Goal: Navigation & Orientation: Find specific page/section

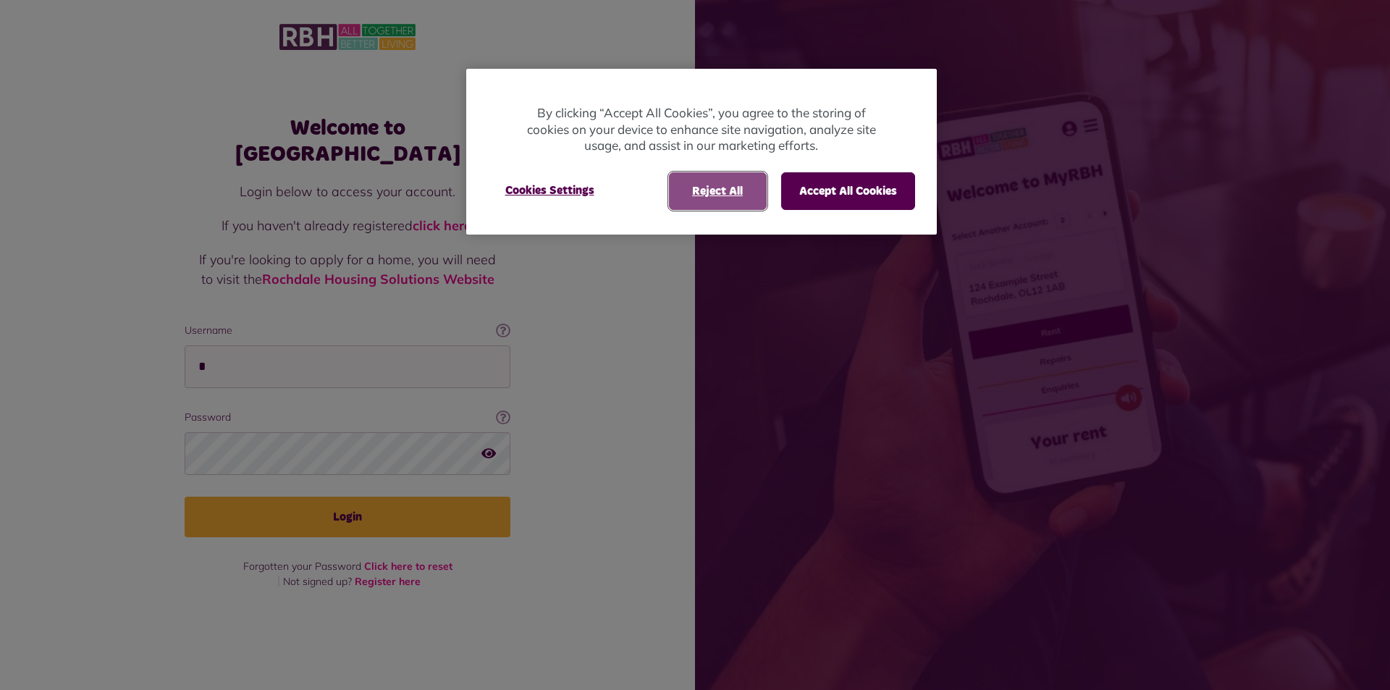
click at [729, 196] on button "Reject All" at bounding box center [718, 191] width 98 height 38
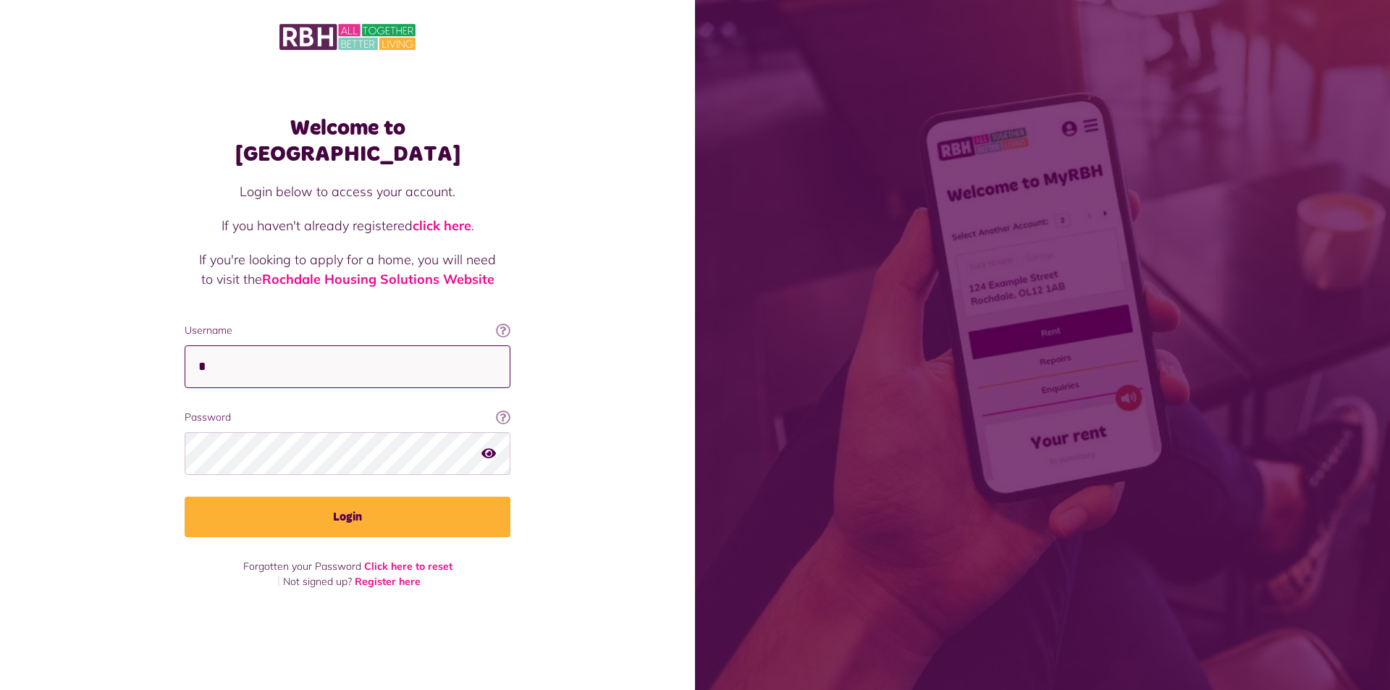
click at [202, 353] on input "*" at bounding box center [348, 366] width 326 height 43
click at [185, 497] on button "Login" at bounding box center [348, 517] width 326 height 41
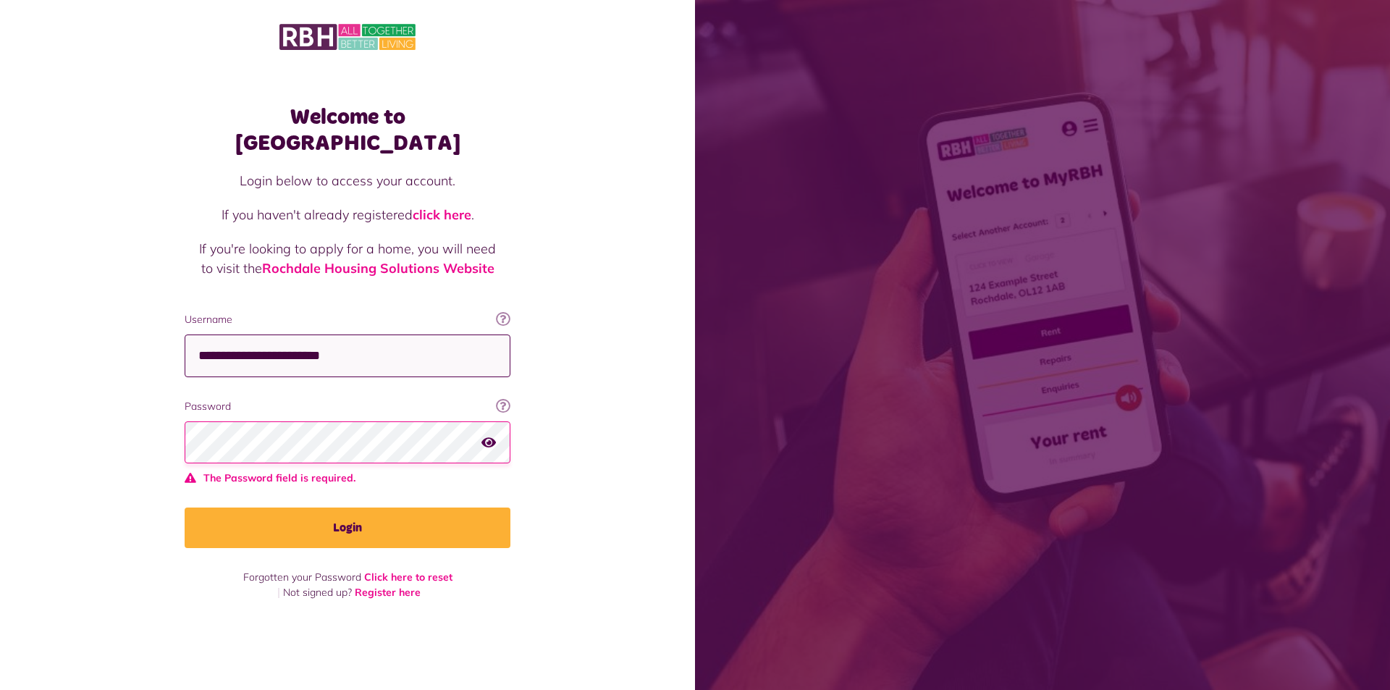
click at [297, 343] on input "**********" at bounding box center [348, 356] width 326 height 43
type input "**********"
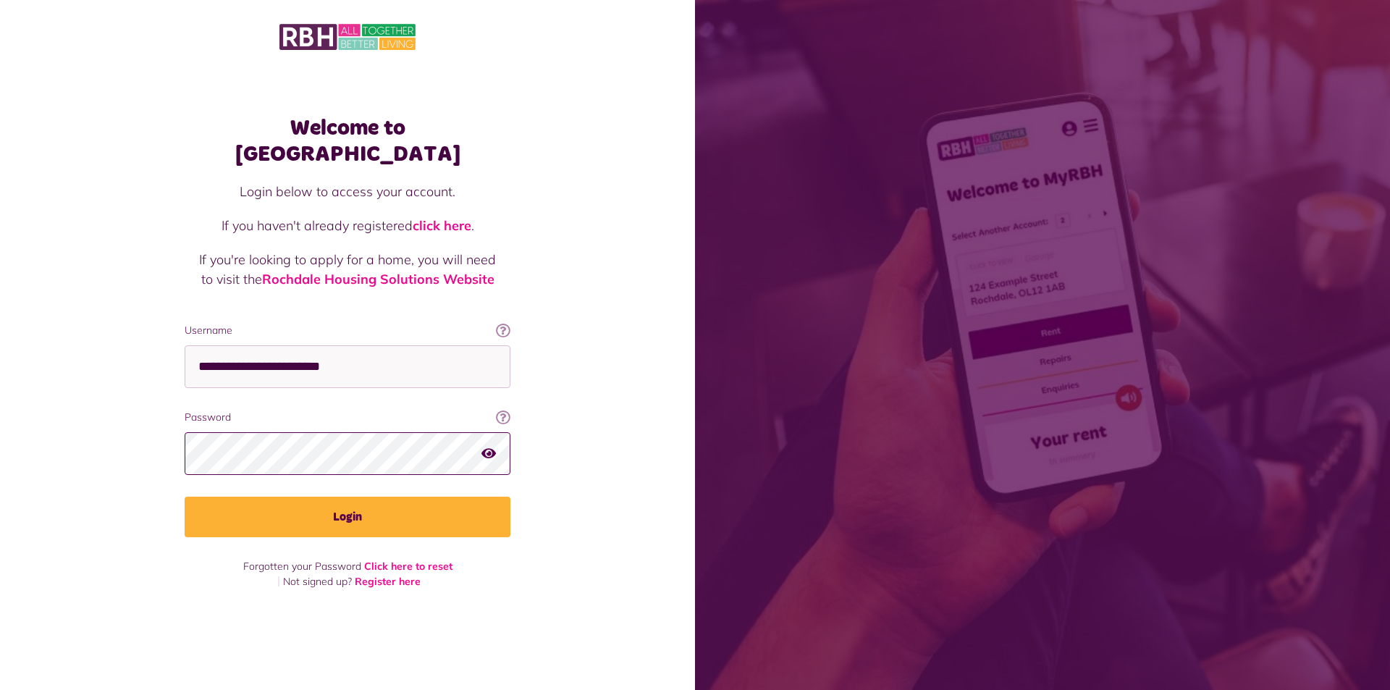
click at [185, 497] on button "Login" at bounding box center [348, 517] width 326 height 41
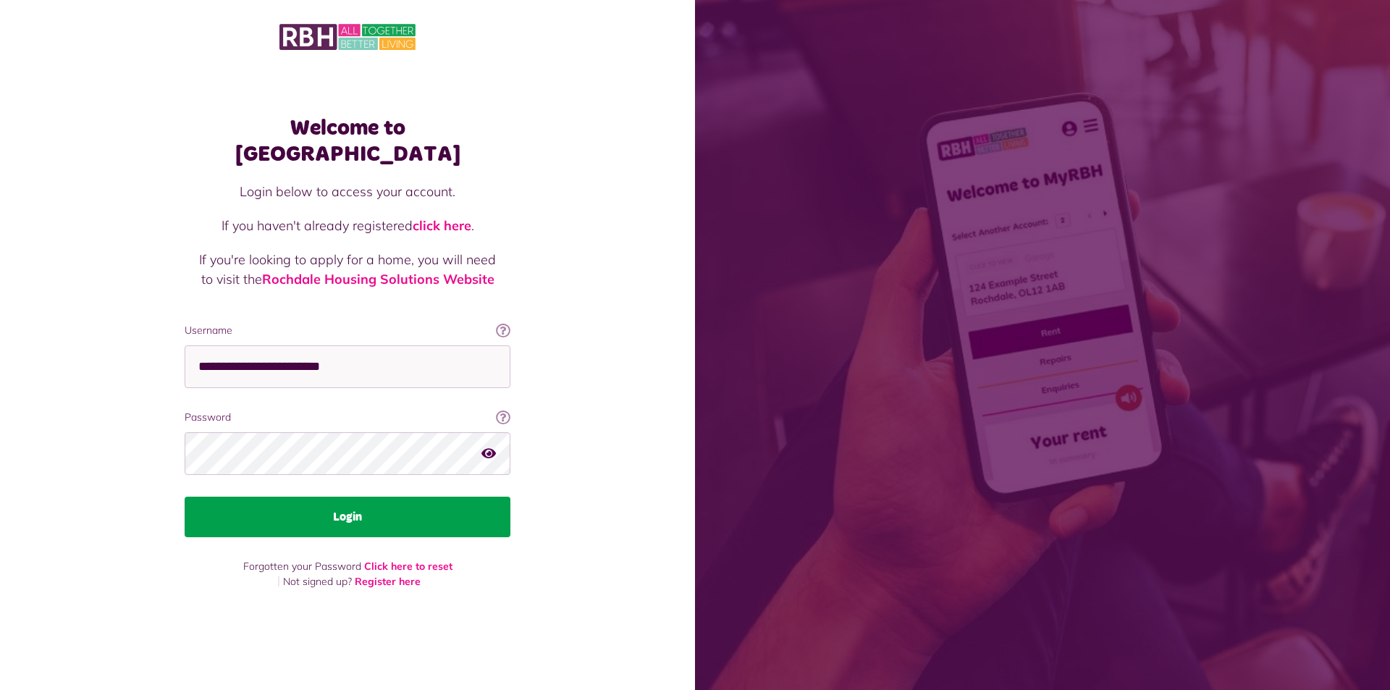
click at [366, 501] on button "Login" at bounding box center [348, 517] width 326 height 41
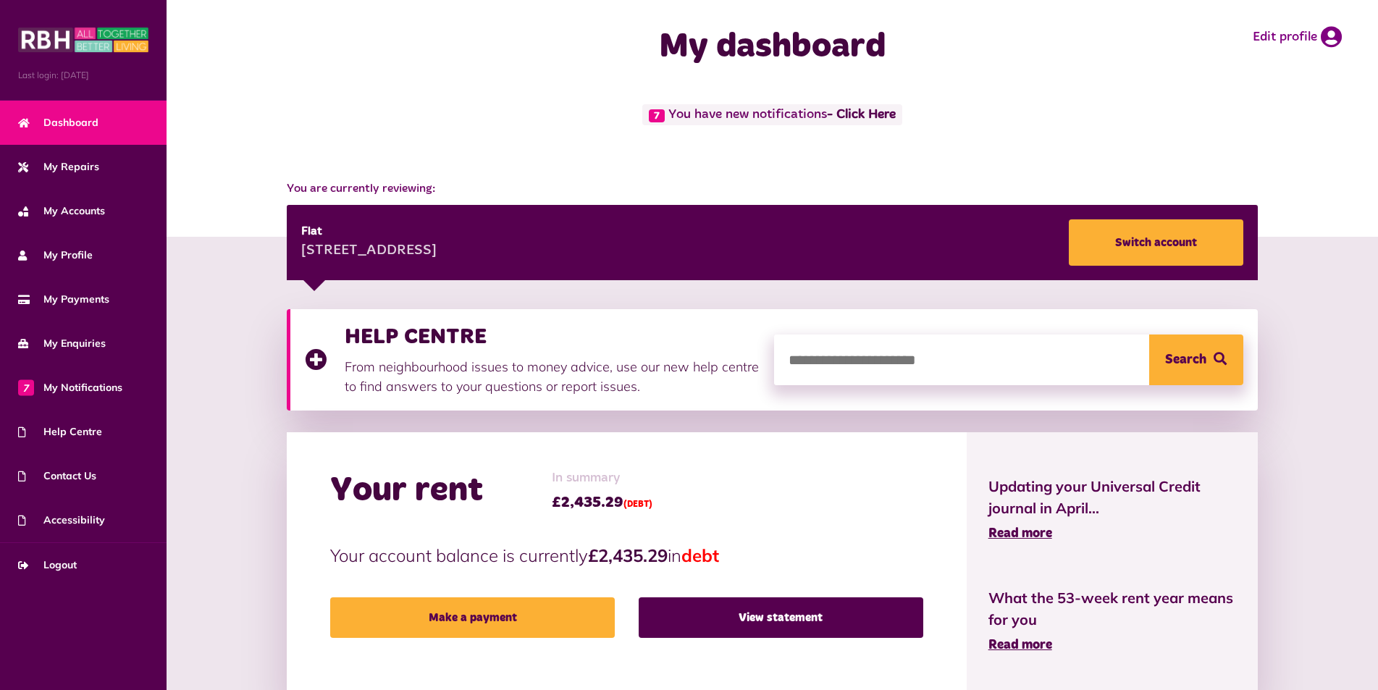
scroll to position [7, 0]
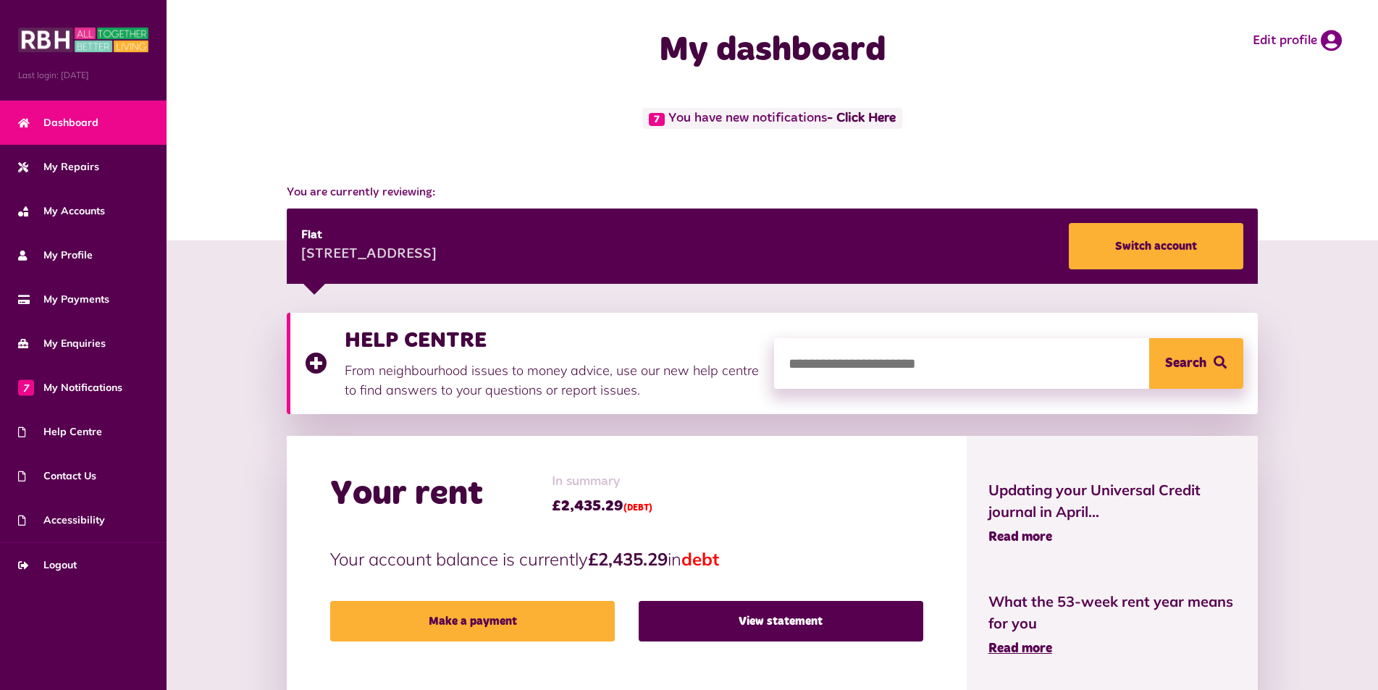
click at [1039, 538] on span "Read more" at bounding box center [1021, 537] width 64 height 13
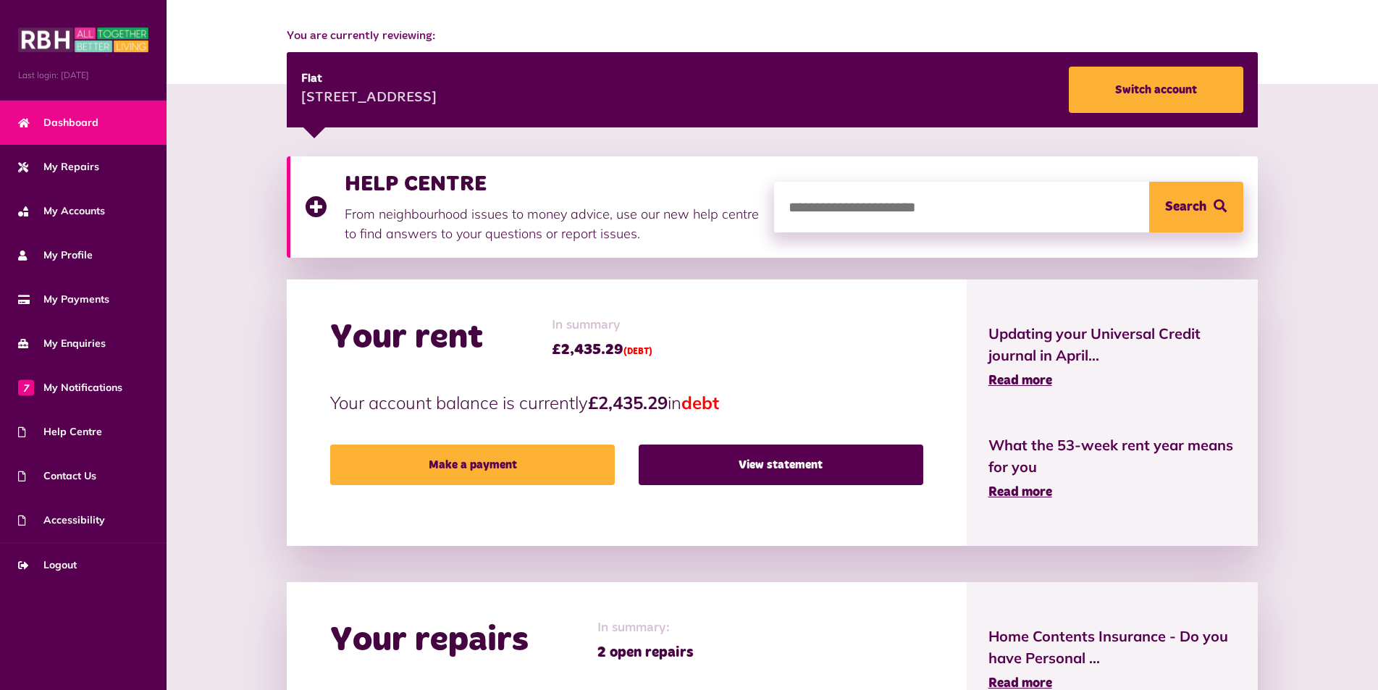
scroll to position [151, 0]
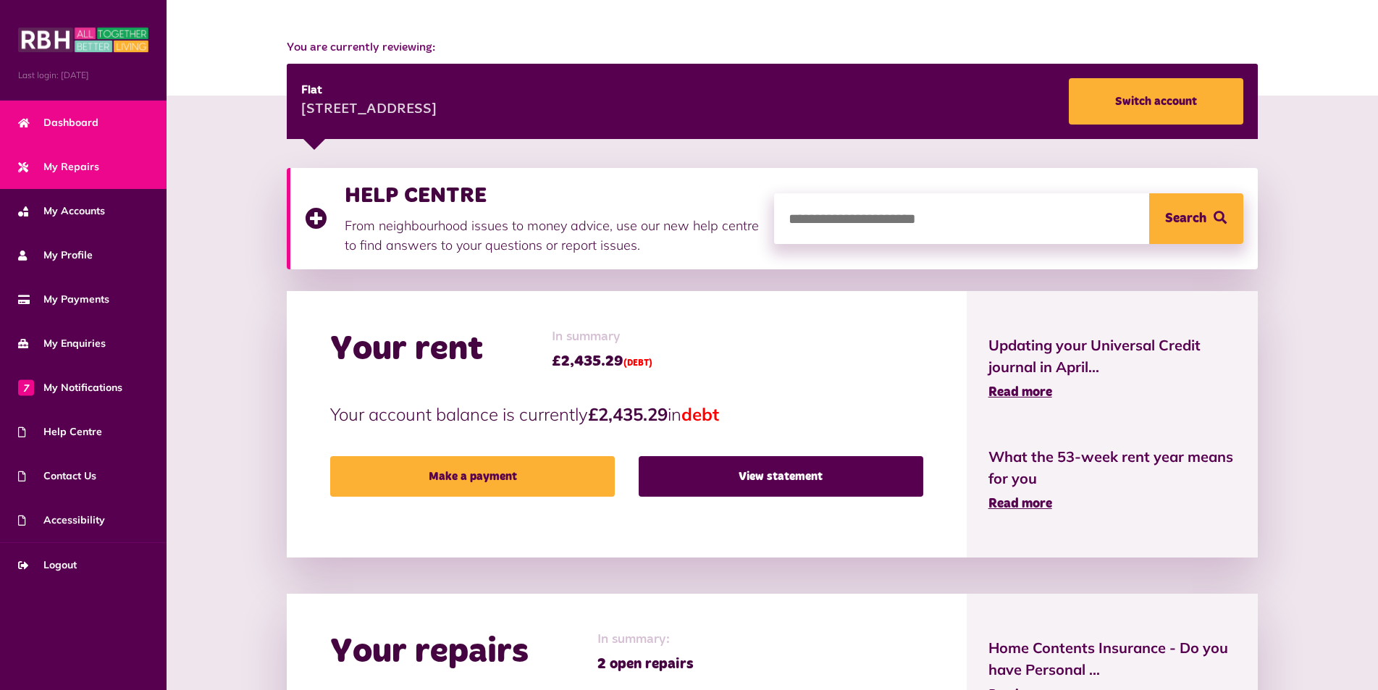
click at [71, 170] on span "My Repairs" at bounding box center [58, 166] width 81 height 15
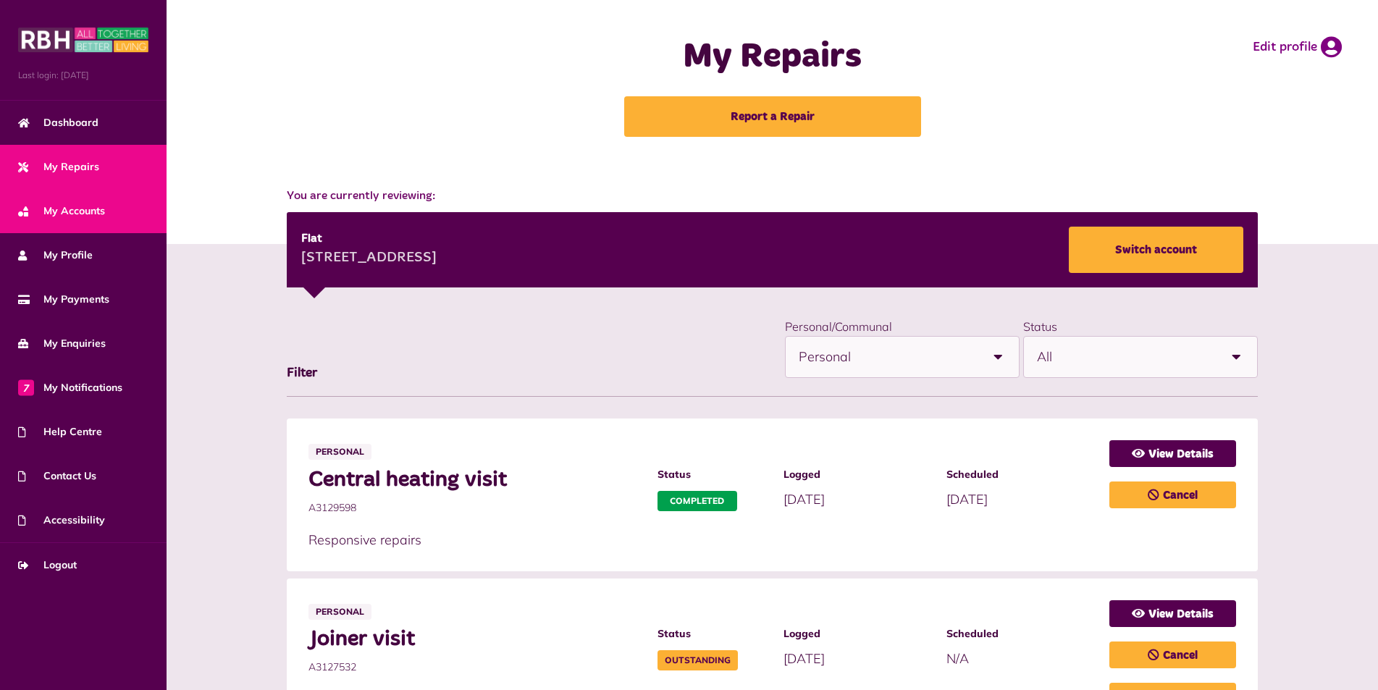
click at [56, 206] on span "My Accounts" at bounding box center [61, 210] width 87 height 15
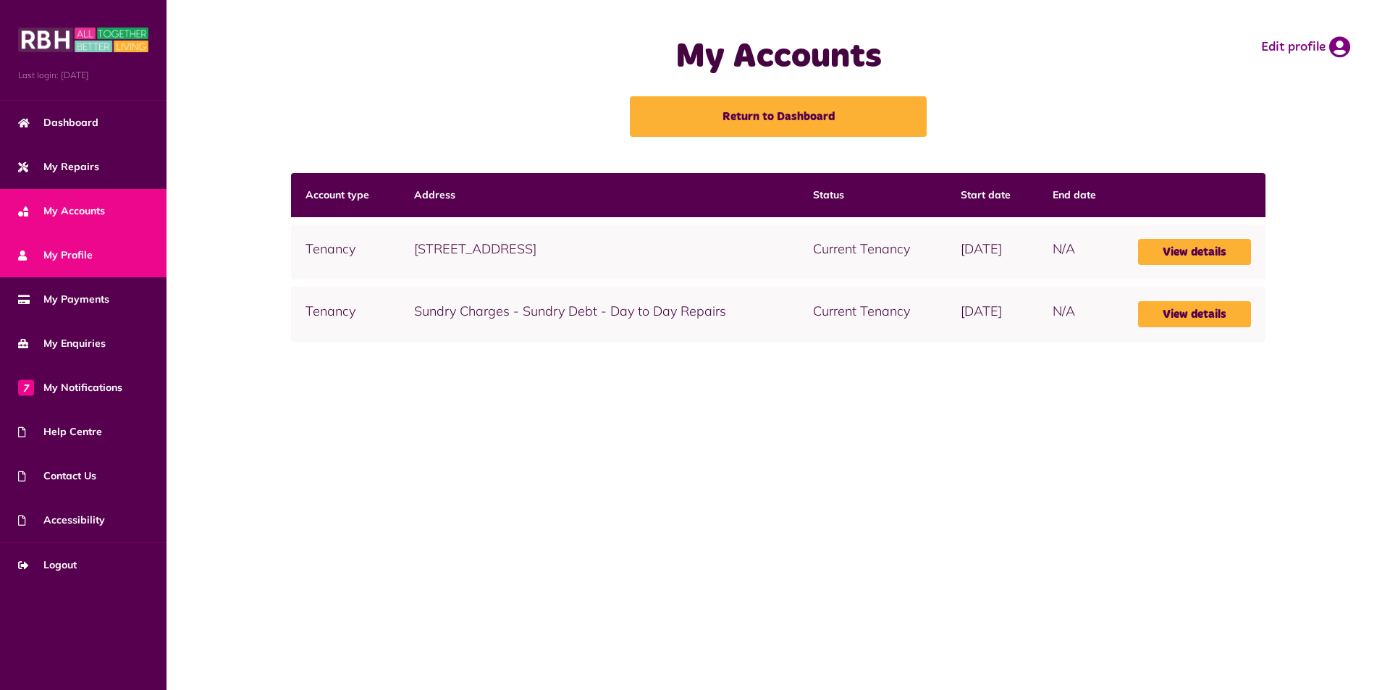
click at [85, 260] on span "My Profile" at bounding box center [55, 255] width 75 height 15
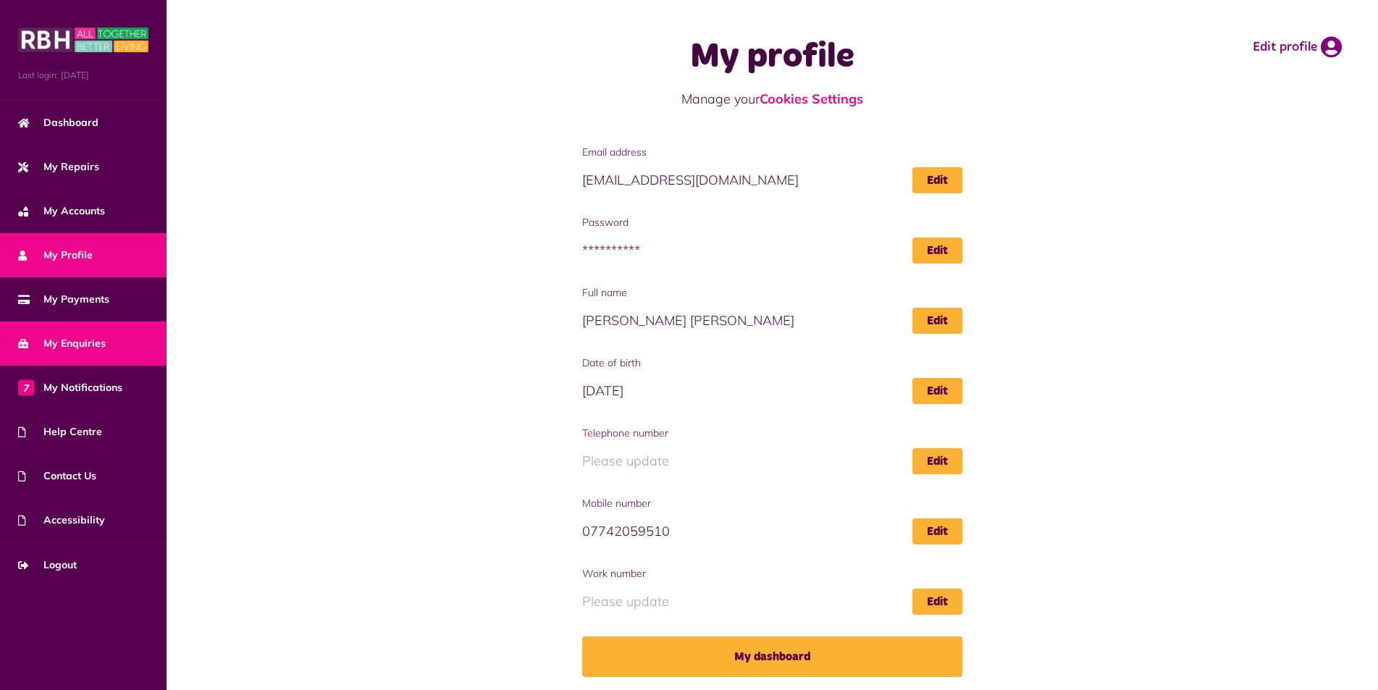
click at [98, 353] on link "My Enquiries" at bounding box center [83, 344] width 167 height 44
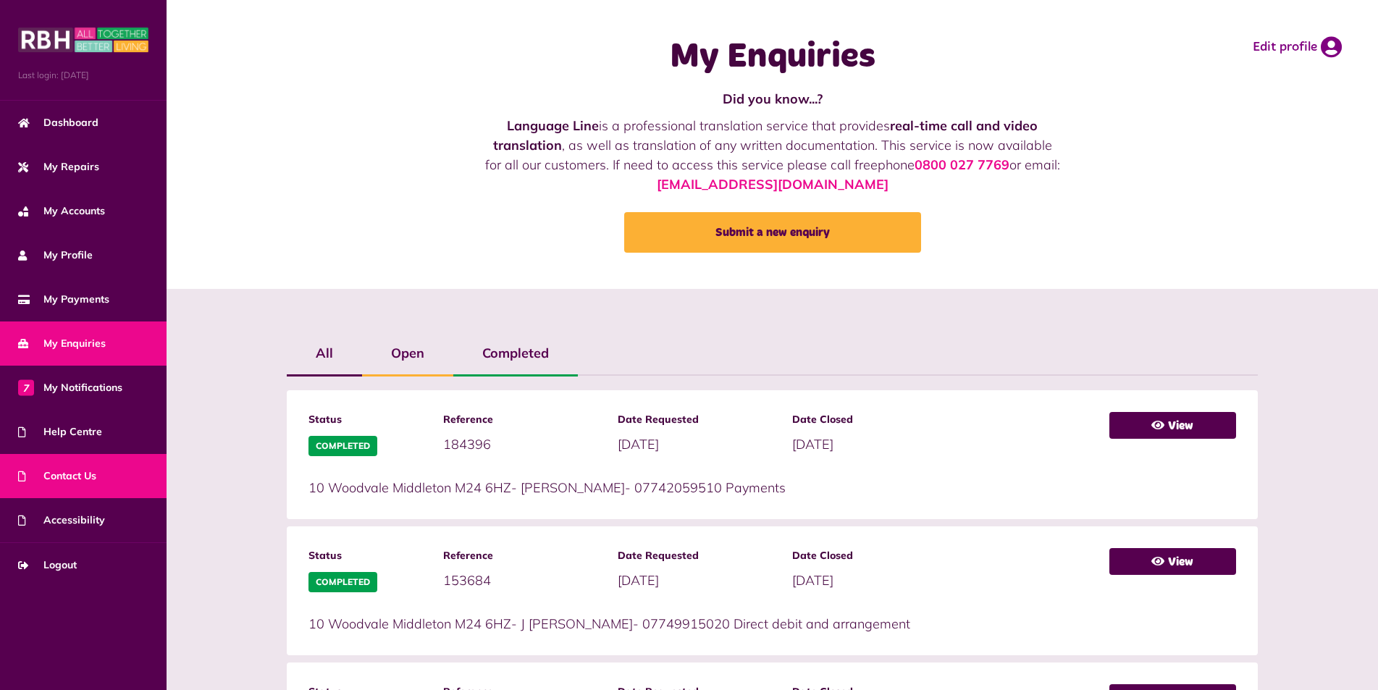
click at [93, 483] on span "Contact Us" at bounding box center [57, 476] width 78 height 15
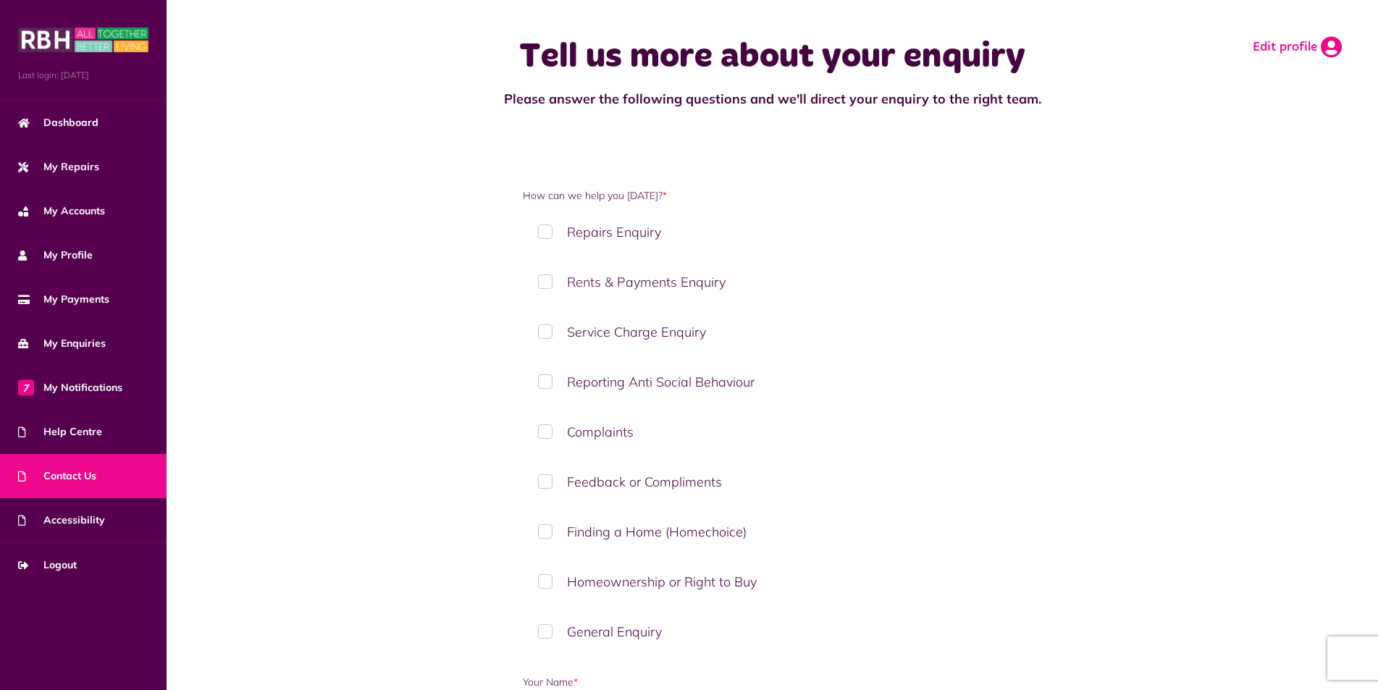
click at [1336, 50] on icon at bounding box center [1331, 47] width 21 height 22
